Goal: Task Accomplishment & Management: Manage account settings

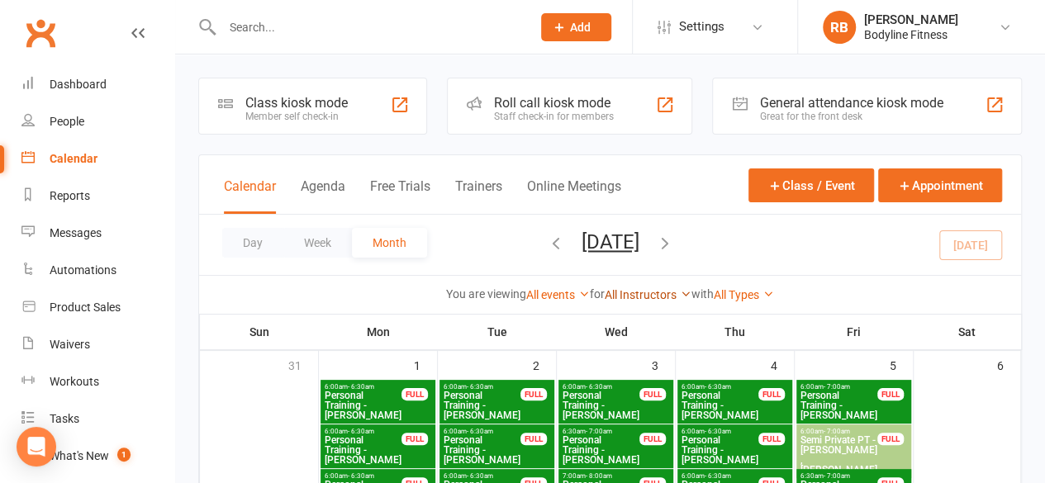
click at [651, 300] on link "All Instructors" at bounding box center [648, 294] width 87 height 13
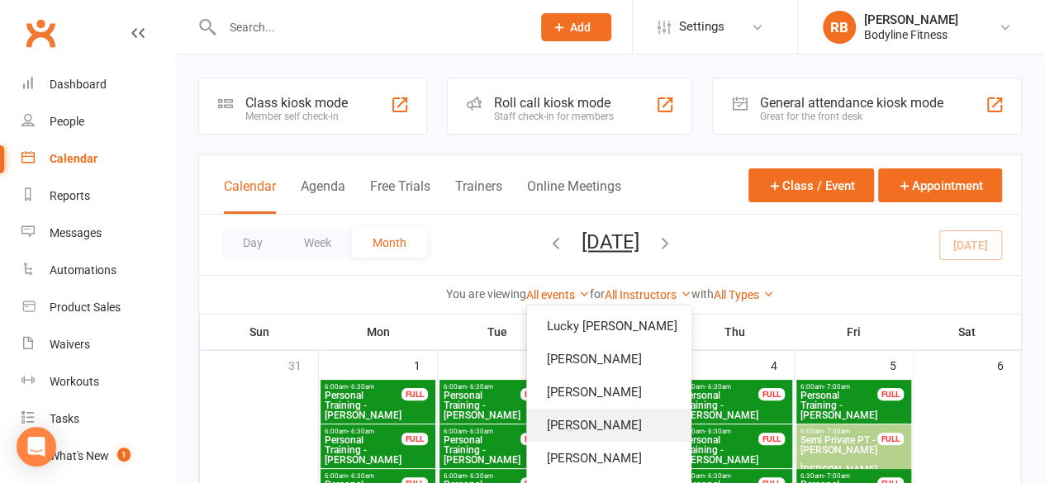
scroll to position [91, 0]
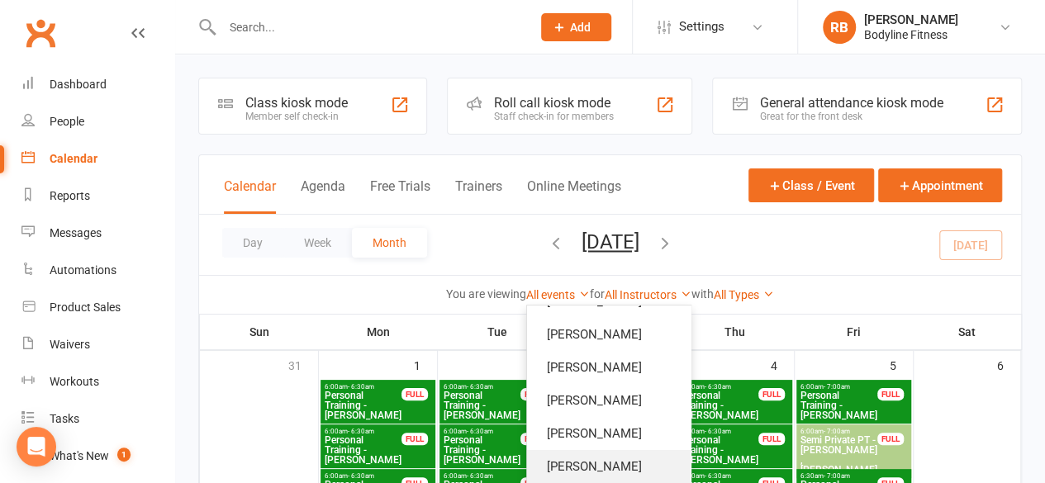
click at [608, 455] on link "[PERSON_NAME]" at bounding box center [609, 466] width 164 height 33
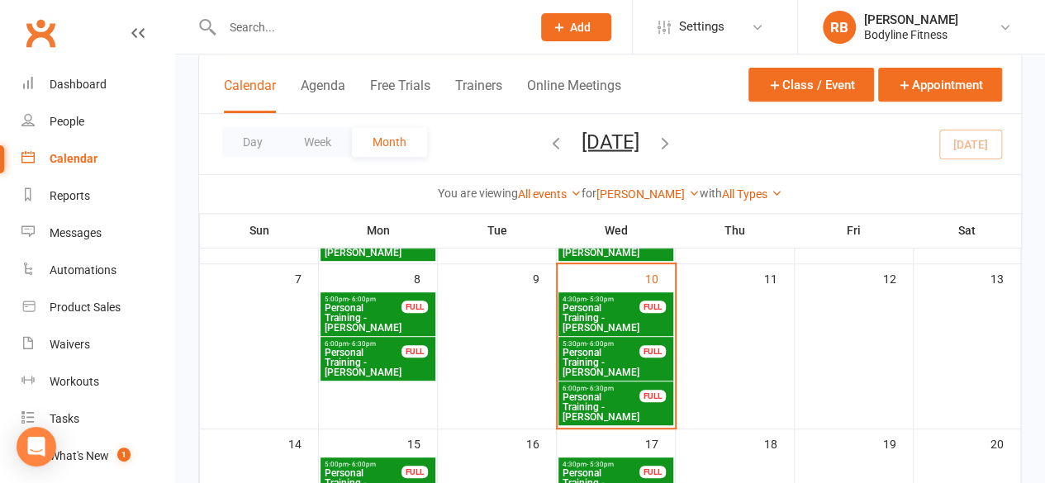
scroll to position [296, 0]
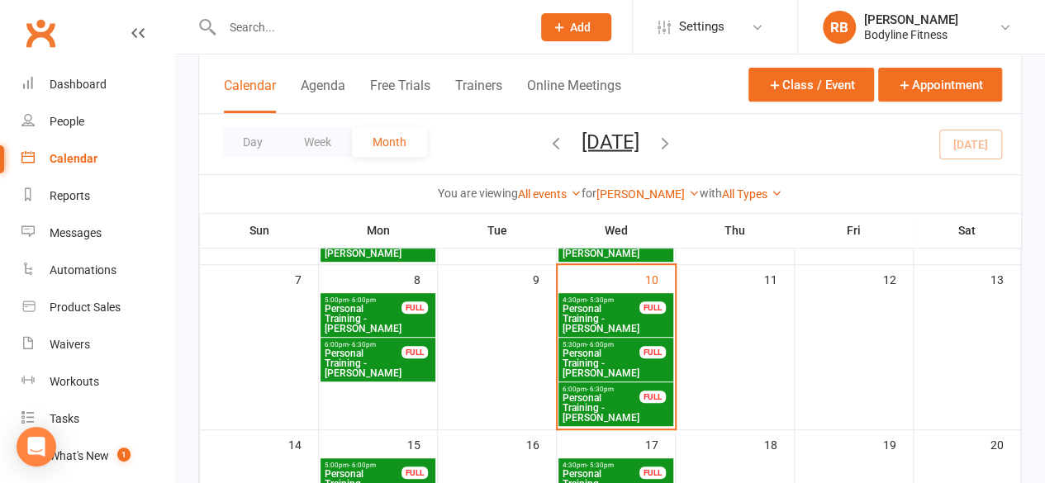
click at [593, 307] on span "Personal Training - [PERSON_NAME]" at bounding box center [601, 319] width 78 height 30
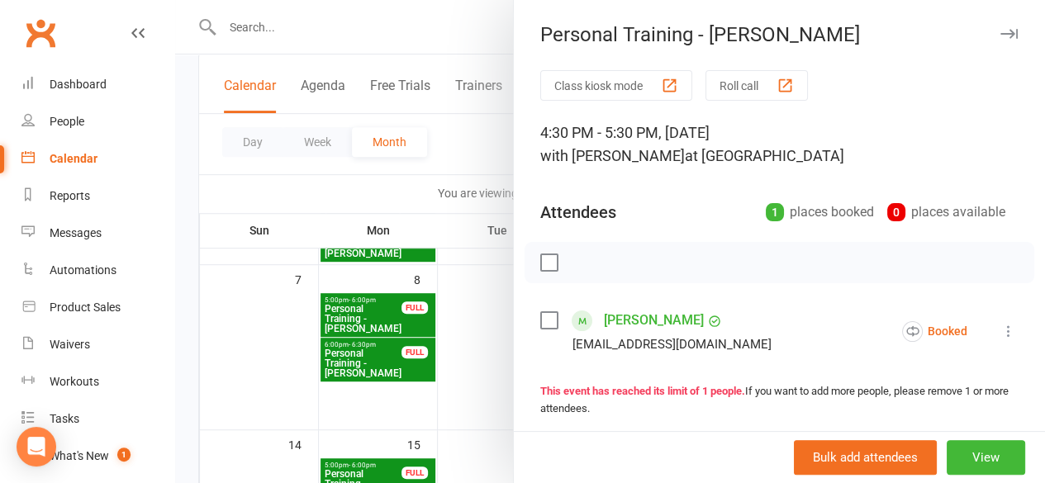
click at [540, 265] on label at bounding box center [548, 262] width 17 height 17
click at [577, 260] on icon "button" at bounding box center [586, 263] width 18 height 18
click at [479, 283] on div at bounding box center [610, 241] width 870 height 483
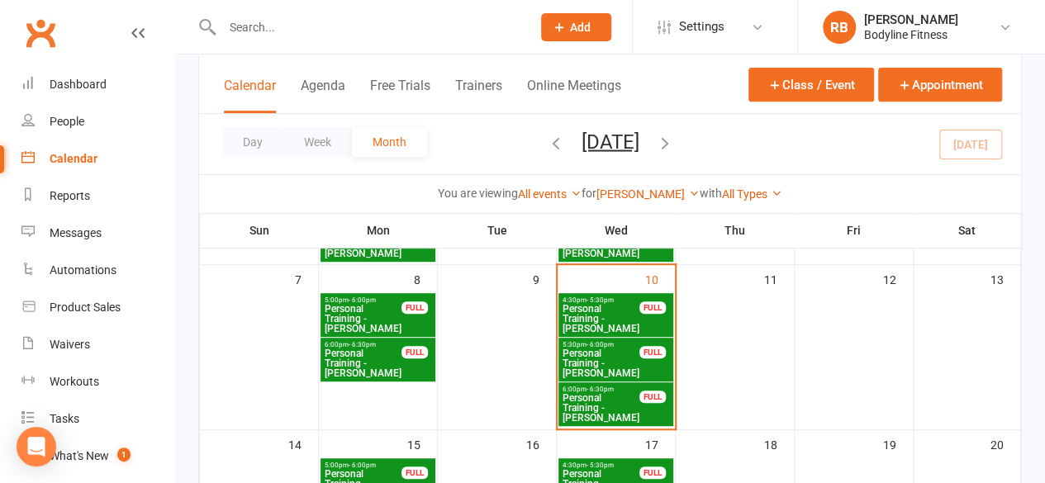
click at [614, 368] on span "Personal Training - [PERSON_NAME]" at bounding box center [601, 364] width 78 height 30
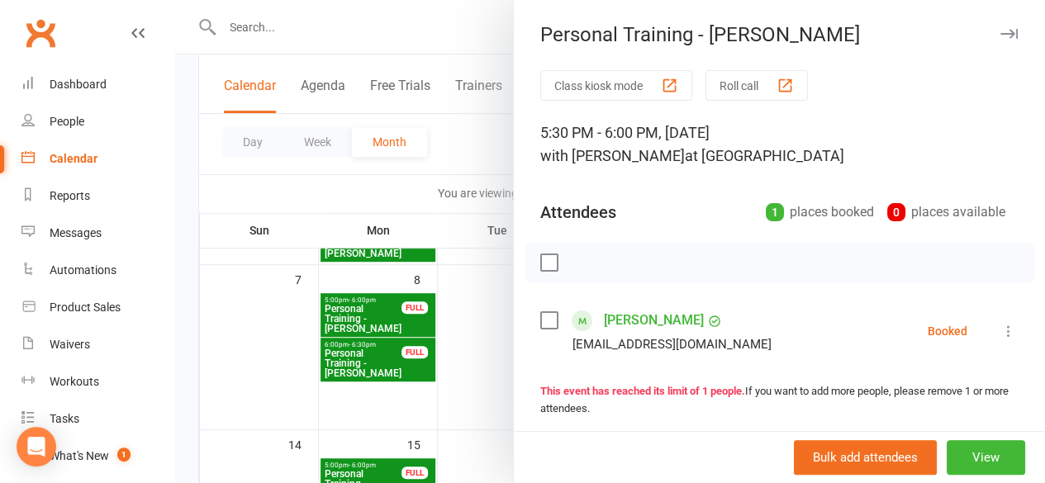
click at [540, 264] on label at bounding box center [548, 262] width 17 height 17
click at [611, 266] on icon "button" at bounding box center [620, 263] width 18 height 18
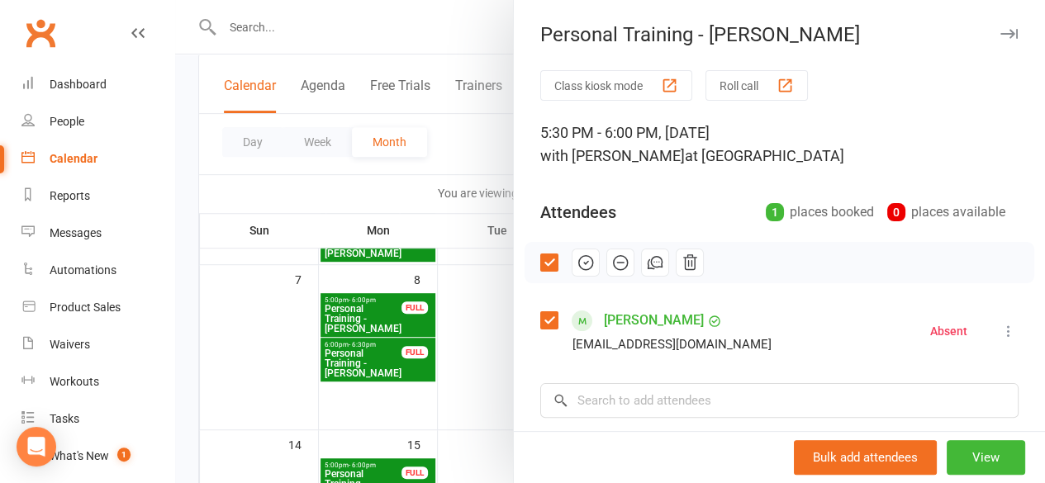
click at [460, 330] on div at bounding box center [610, 241] width 870 height 483
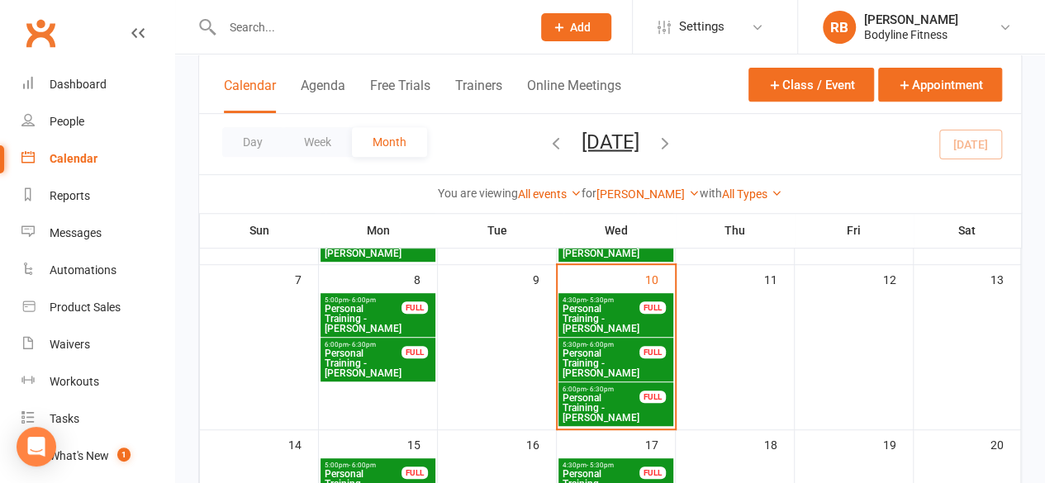
click at [618, 412] on span "Personal Training - [PERSON_NAME]" at bounding box center [601, 408] width 78 height 30
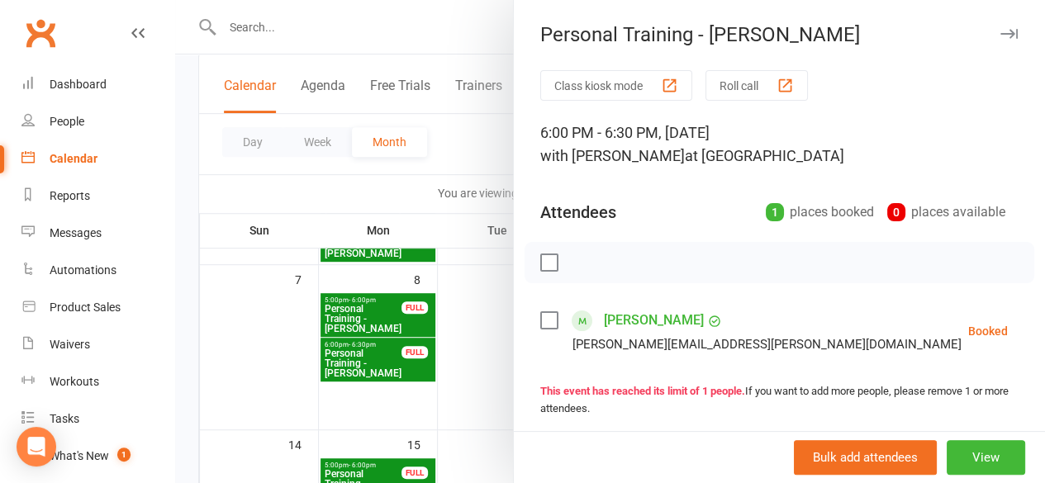
click at [540, 262] on label at bounding box center [548, 262] width 17 height 17
click at [579, 261] on icon "button" at bounding box center [586, 263] width 14 height 14
click at [441, 302] on div at bounding box center [610, 241] width 870 height 483
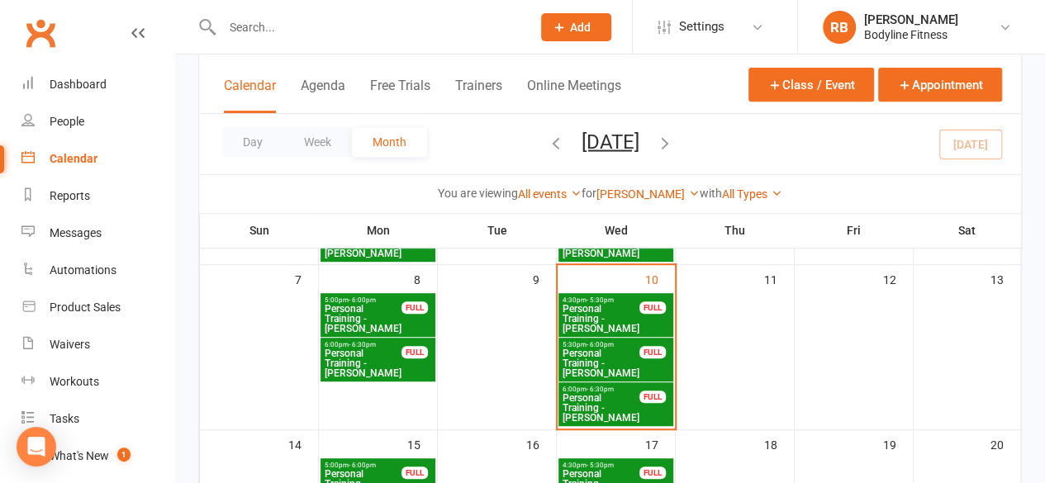
click at [345, 364] on span "Personal Training - [PERSON_NAME]" at bounding box center [363, 364] width 78 height 30
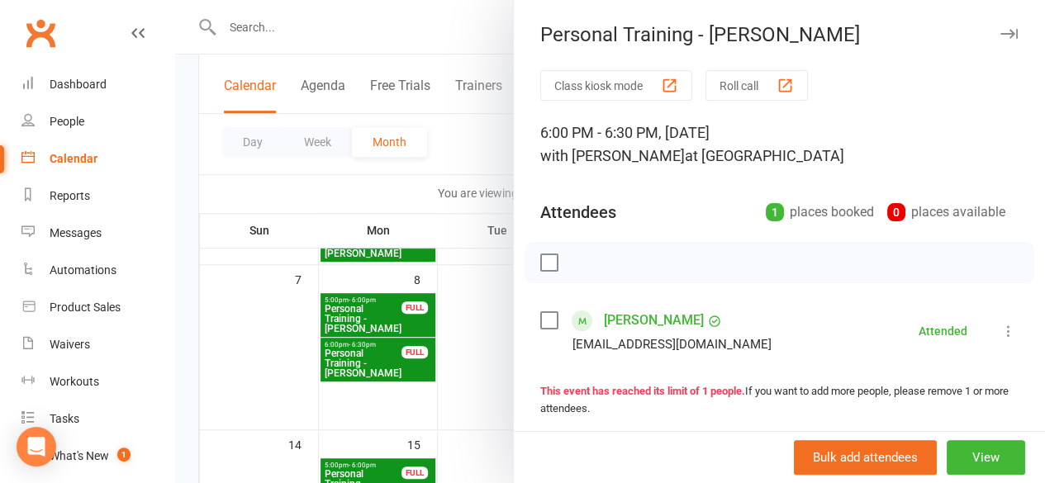
click at [280, 318] on div at bounding box center [610, 241] width 870 height 483
